Goal: Task Accomplishment & Management: Complete application form

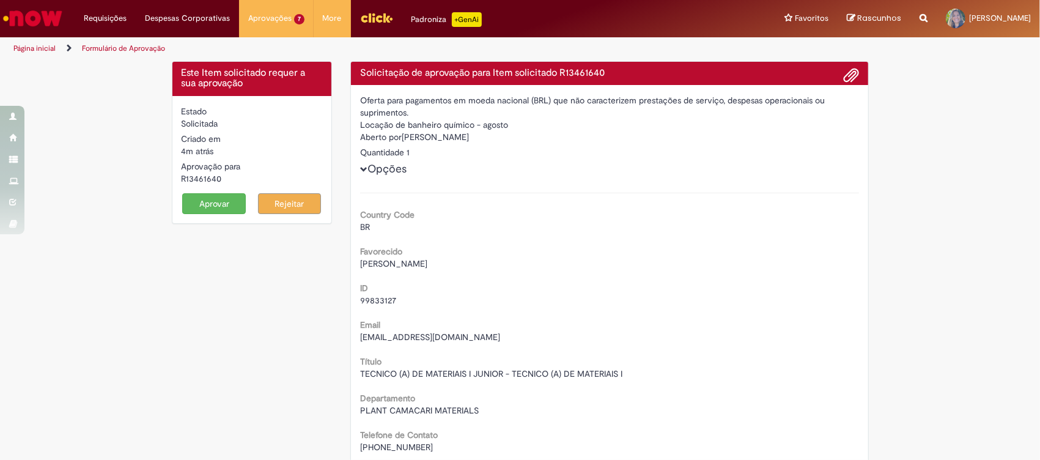
click at [223, 201] on button "Aprovar" at bounding box center [214, 203] width 64 height 21
